Goal: Find specific page/section: Find specific page/section

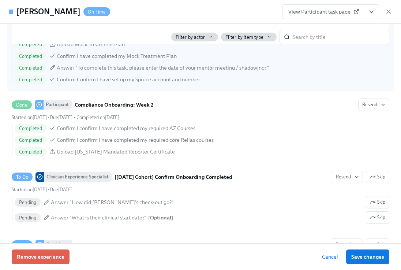
scroll to position [1484, 0]
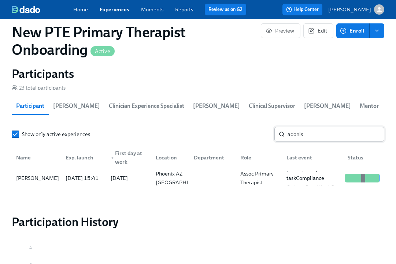
click at [335, 137] on input "adonis" at bounding box center [335, 134] width 97 height 15
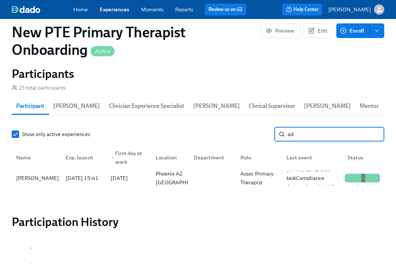
type input "a"
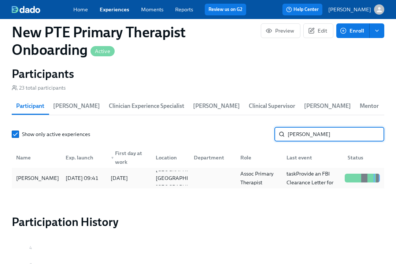
type input "[PERSON_NAME]"
click at [38, 182] on div "[PERSON_NAME]" at bounding box center [37, 178] width 49 height 9
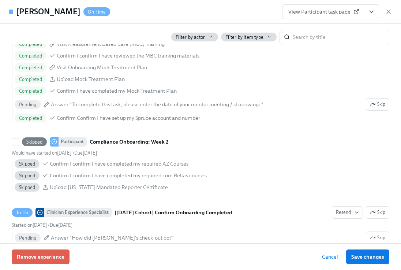
scroll to position [1408, 0]
